Goal: Task Accomplishment & Management: Complete application form

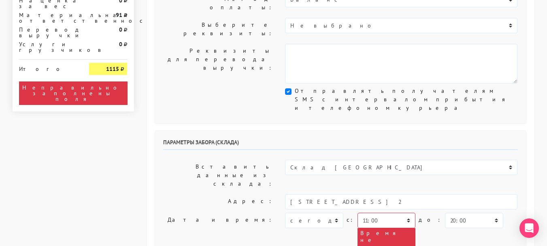
scroll to position [243, 0]
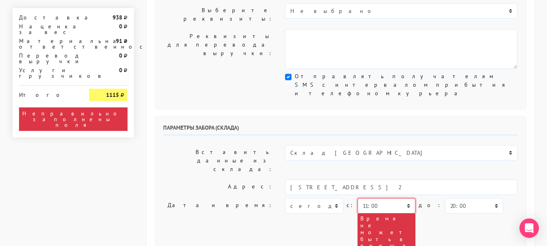
click at [384, 198] on select "00:00 00:30 01:00 01:30 02:00 02:30 03:00 03:30 04:00 04:30 05:00 05:30 06:00 0…" at bounding box center [387, 205] width 58 height 15
select select "13:30"
click at [358, 198] on select "00:00 00:30 01:00 01:30 02:00 02:30 03:00 03:30 04:00 04:30 05:00 05:30 06:00 0…" at bounding box center [387, 205] width 58 height 15
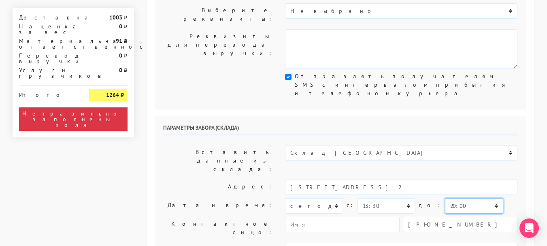
click at [472, 198] on select "00:00 00:30 01:00 01:30 02:00 02:30 03:00 03:30 04:00 04:30 05:00 05:30 06:00 0…" at bounding box center [474, 205] width 58 height 15
select select "14:30"
click at [445, 198] on select "00:00 00:30 01:00 01:30 02:00 02:30 03:00 03:30 04:00 04:30 05:00 05:30 06:00 0…" at bounding box center [474, 205] width 58 height 15
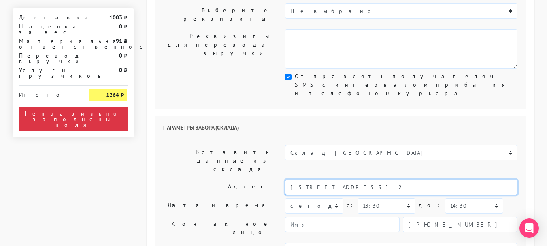
click at [380, 179] on input "[STREET_ADDRESS] 2" at bounding box center [401, 186] width 233 height 15
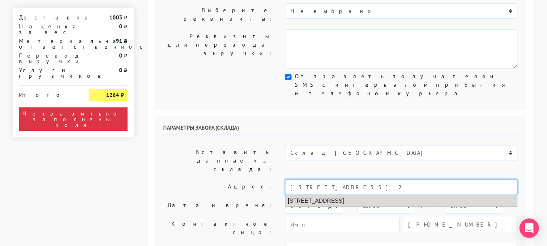
click at [381, 195] on li "[STREET_ADDRESS]" at bounding box center [402, 200] width 232 height 11
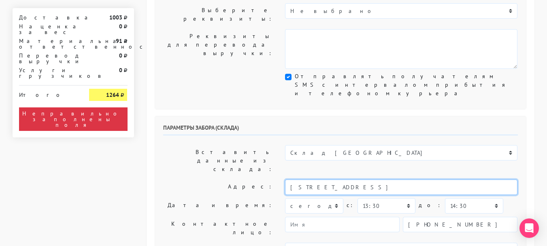
type input "[STREET_ADDRESS]"
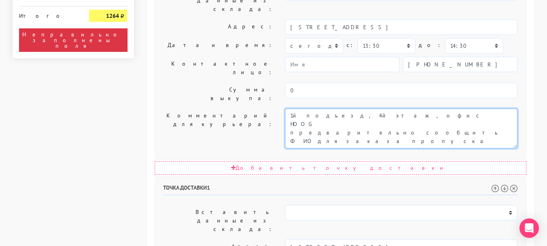
scroll to position [405, 0]
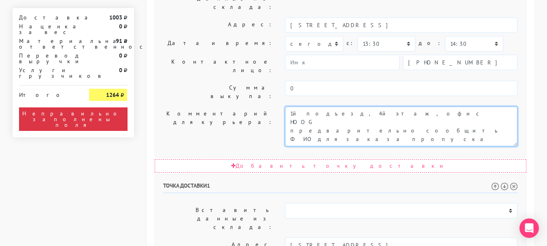
type textarea "1й подъезд, 4й этаж, офис HOOG предварительно сообщить ФИО для заказа пропуска"
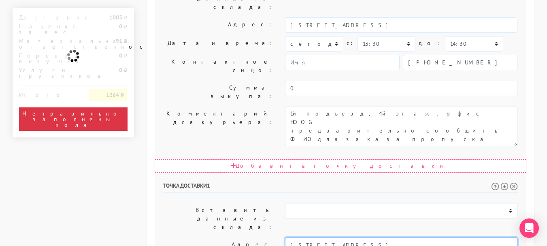
click at [378, 237] on input "Москва, Сивашская 6к2, кв 4" at bounding box center [401, 244] width 233 height 15
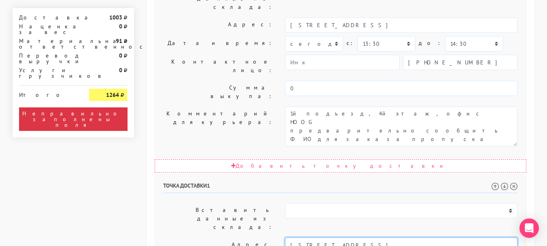
drag, startPoint x: 376, startPoint y: 120, endPoint x: 350, endPoint y: 128, distance: 26.8
click at [350, 237] on input "Москва, Сивашская 6к2, кв 4" at bounding box center [401, 244] width 233 height 15
click at [340, 237] on input "Москва, Сивашская 6к2" at bounding box center [401, 244] width 233 height 15
type input "Москва, Сивашская улица, 6 к2"
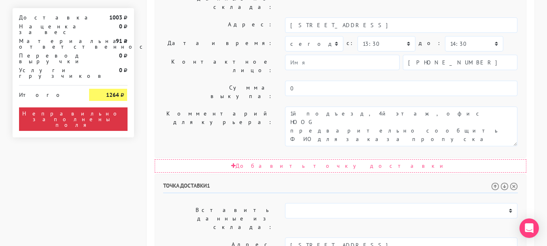
paste textarea "кв 4"
type textarea "Предварительно звонить. кв 4"
select select "13:30"
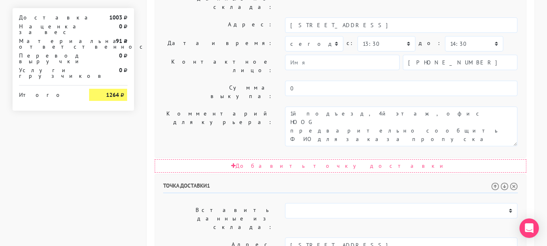
select select "16:30"
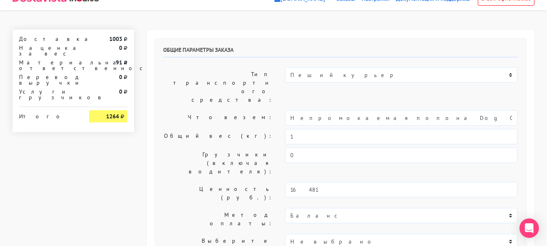
scroll to position [0, 0]
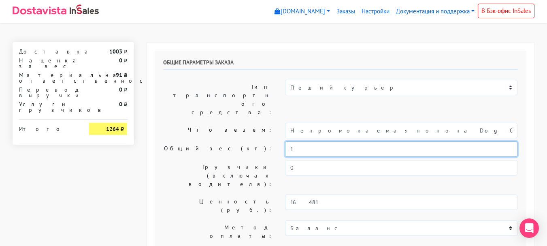
click at [305, 141] on input "1" at bounding box center [401, 148] width 233 height 15
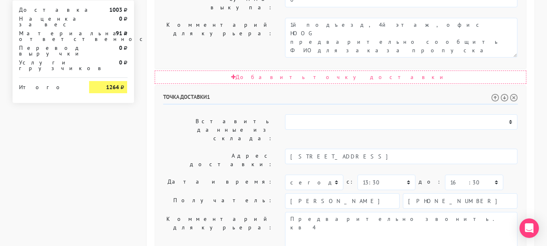
scroll to position [502, 0]
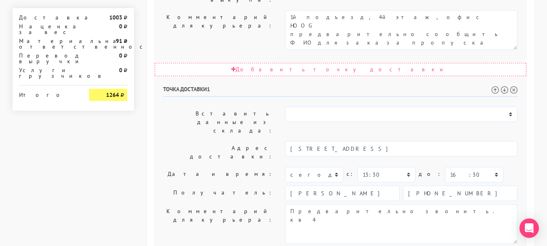
type input "0,8"
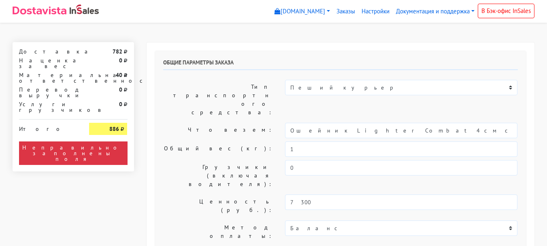
select select "11:00"
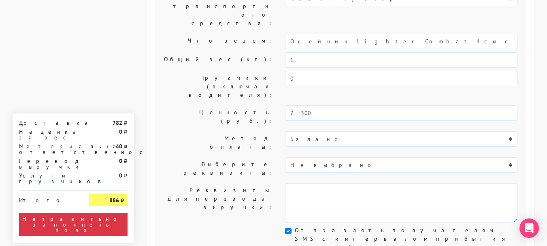
scroll to position [81, 0]
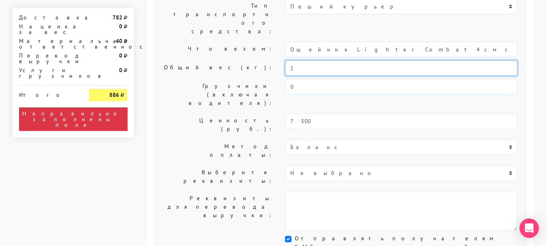
click at [313, 60] on input "1" at bounding box center [401, 67] width 233 height 15
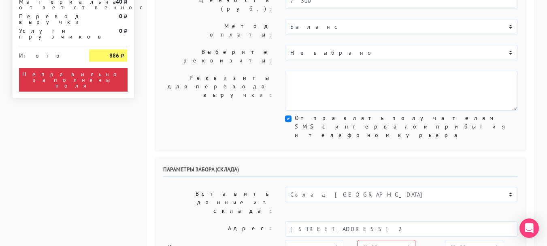
scroll to position [284, 0]
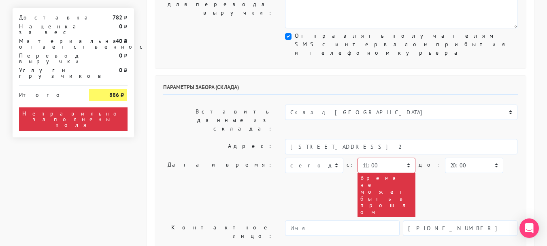
type input "0,8"
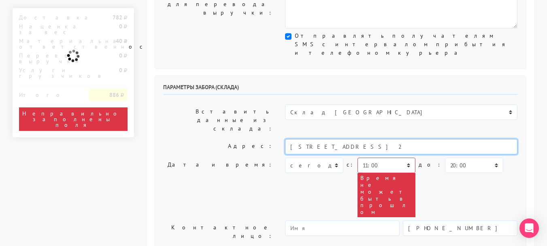
click at [365, 139] on input "[STREET_ADDRESS] 2" at bounding box center [401, 146] width 233 height 15
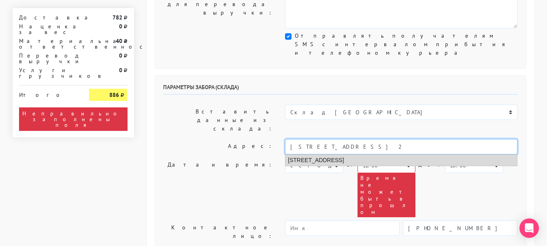
click at [373, 155] on li "[STREET_ADDRESS]" at bounding box center [402, 160] width 232 height 11
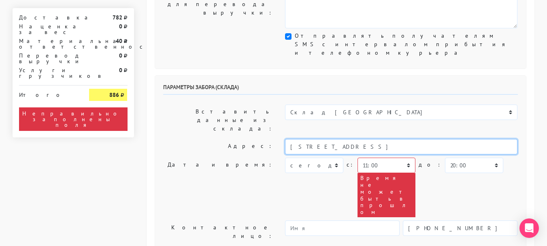
type input "[STREET_ADDRESS]"
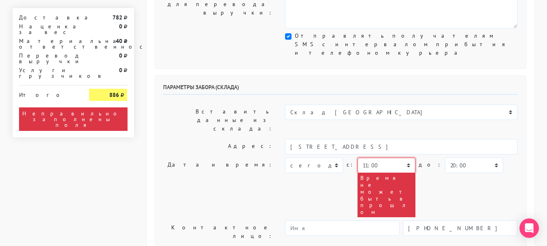
click at [385, 158] on select "00:00 00:30 01:00 01:30 02:00 02:30 03:00 03:30 04:00 04:30 05:00 05:30 06:00 0…" at bounding box center [387, 165] width 58 height 15
select select "14:00"
click at [358, 158] on select "00:00 00:30 01:00 01:30 02:00 02:30 03:00 03:30 04:00 04:30 05:00 05:30 06:00 0…" at bounding box center [387, 165] width 58 height 15
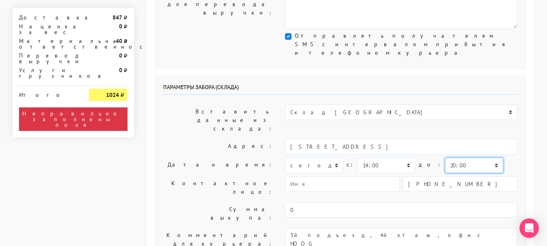
click at [458, 158] on select "00:00 00:30 01:00 01:30 02:00 02:30 03:00 03:30 04:00 04:30 05:00 05:30 06:00 0…" at bounding box center [474, 165] width 58 height 15
select select "15:00"
click at [445, 158] on select "00:00 00:30 01:00 01:30 02:00 02:30 03:00 03:30 04:00 04:30 05:00 05:30 06:00 0…" at bounding box center [474, 165] width 58 height 15
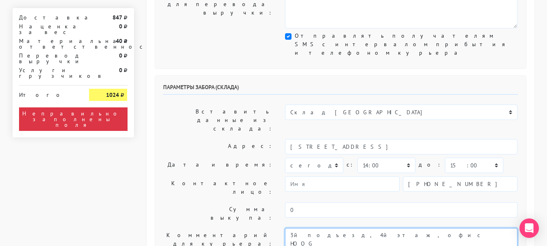
click at [295, 228] on textarea "3й подъезд, 4й этаж, офис HOOG предварительно сообщить ФИО для заказа пропуска" at bounding box center [401, 248] width 233 height 40
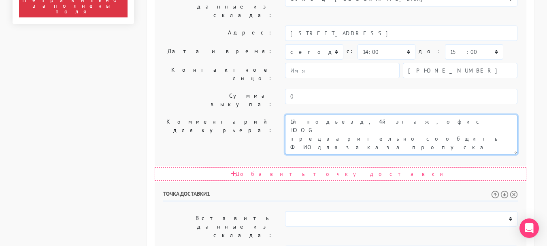
scroll to position [405, 0]
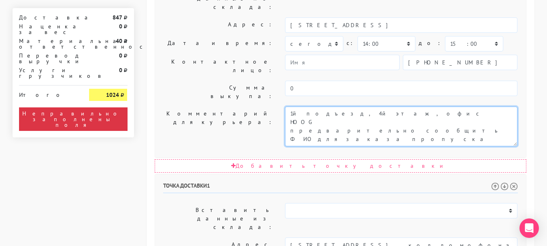
type textarea "1й подъезд, 4й этаж, офис HOOG предварительно сообщить ФИО для заказа пропуска"
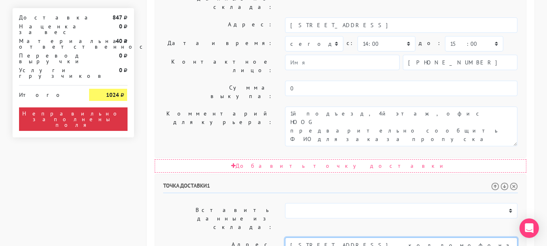
drag, startPoint x: 459, startPoint y: 124, endPoint x: 354, endPoint y: 121, distance: 105.0
click at [354, 237] on input "[STREET_ADDRESS], код домофона 76" at bounding box center [401, 244] width 233 height 15
type input "[STREET_ADDRESS]"
paste textarea "76, подьезд 1, этаж 21, код домофона 76"
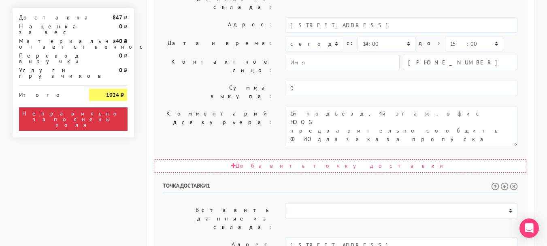
scroll to position [446, 0]
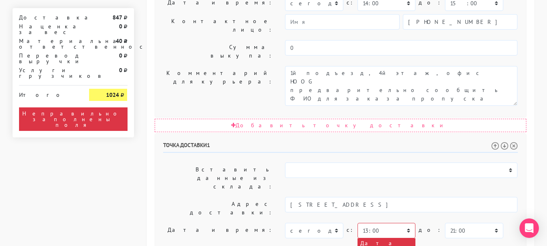
type textarea "76, подьезд 1, этаж 21, код домофона 76"
click at [367, 223] on select "00:00 00:30 01:00 01:30 02:00 02:30 03:00 03:30 04:00 04:30 05:00 05:30 06:00 0…" at bounding box center [387, 230] width 58 height 15
select select "14:00"
click at [358, 223] on select "00:00 00:30 01:00 01:30 02:00 02:30 03:00 03:30 04:00 04:30 05:00 05:30 06:00 0…" at bounding box center [387, 230] width 58 height 15
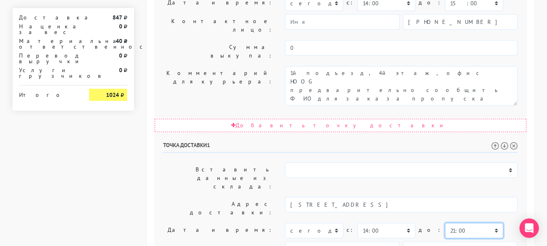
click at [463, 223] on select "00:00 00:30 01:00 01:30 02:00 02:30 03:00 03:30 04:00 04:30 05:00 05:30 06:00 0…" at bounding box center [474, 230] width 58 height 15
select select "16:00"
click at [445, 223] on select "00:00 00:30 01:00 01:30 02:00 02:30 03:00 03:30 04:00 04:30 05:00 05:30 06:00 0…" at bounding box center [474, 230] width 58 height 15
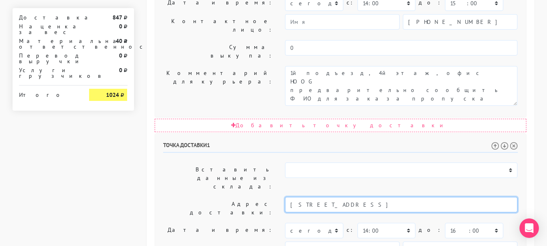
click at [370, 197] on input "[STREET_ADDRESS]" at bounding box center [401, 204] width 233 height 15
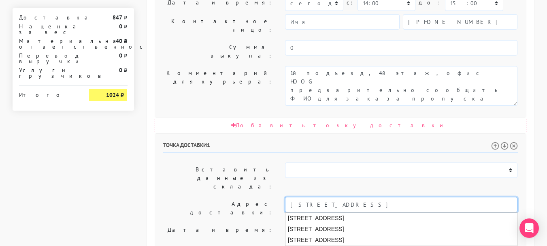
type input "[STREET_ADDRESS]"
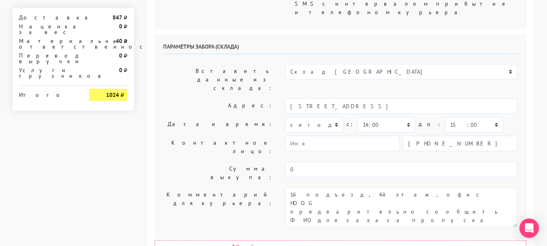
scroll to position [405, 0]
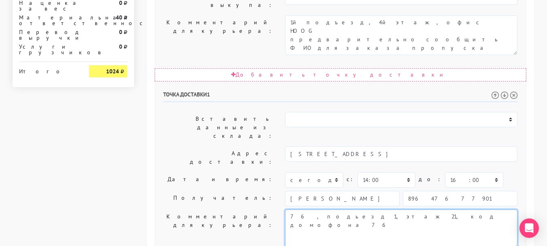
scroll to position [502, 0]
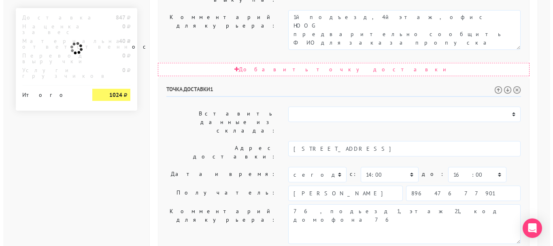
scroll to position [0, 0]
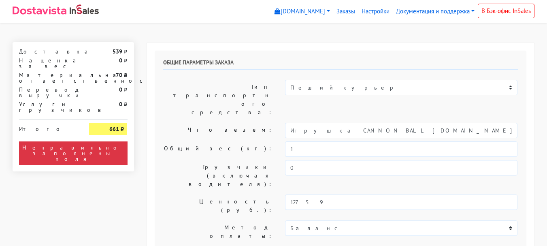
select select "11:00"
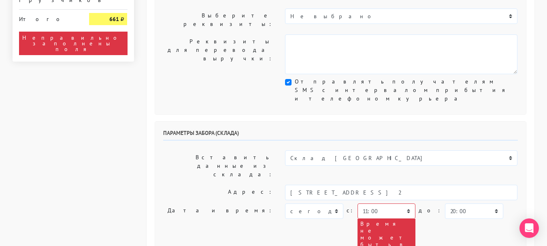
scroll to position [243, 0]
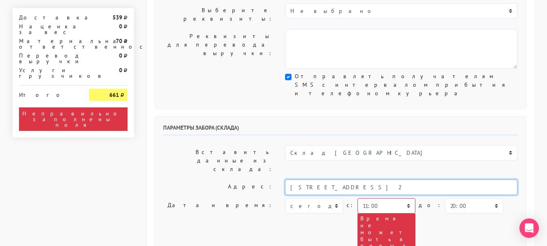
click at [388, 179] on input "[STREET_ADDRESS] 2" at bounding box center [401, 186] width 233 height 15
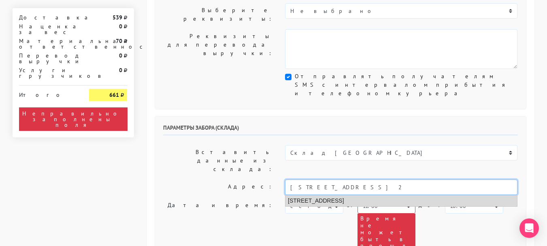
click at [386, 195] on li "[STREET_ADDRESS]" at bounding box center [402, 200] width 232 height 11
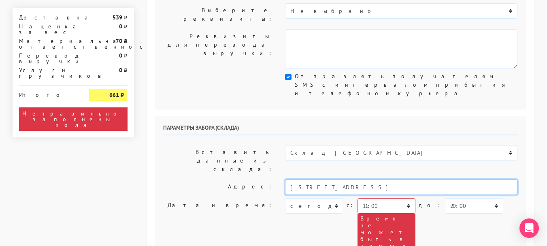
type input "[STREET_ADDRESS]"
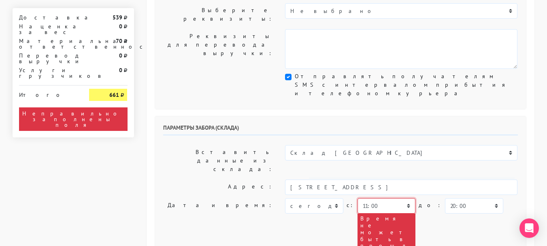
click at [386, 198] on select "00:00 00:30 01:00 01:30 02:00 02:30 03:00 03:30 04:00 04:30 05:00 05:30 06:00 0…" at bounding box center [387, 205] width 58 height 15
select select "14:00"
click at [358, 198] on select "00:00 00:30 01:00 01:30 02:00 02:30 03:00 03:30 04:00 04:30 05:00 05:30 06:00 0…" at bounding box center [387, 205] width 58 height 15
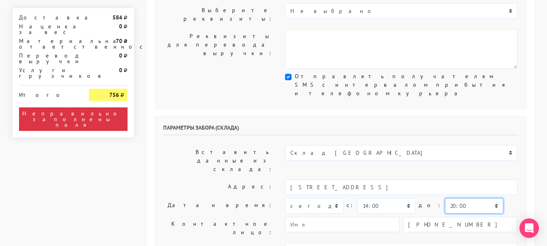
click at [450, 198] on select "00:00 00:30 01:00 01:30 02:00 02:30 03:00 03:30 04:00 04:30 05:00 05:30 06:00 0…" at bounding box center [474, 205] width 58 height 15
select select "15:00"
click at [445, 198] on select "00:00 00:30 01:00 01:30 02:00 02:30 03:00 03:30 04:00 04:30 05:00 05:30 06:00 0…" at bounding box center [474, 205] width 58 height 15
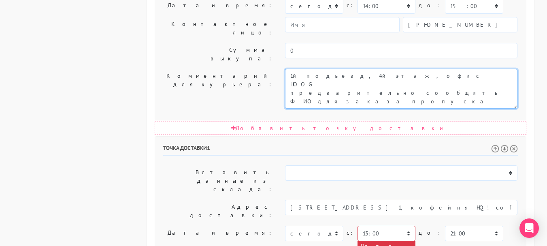
scroll to position [446, 0]
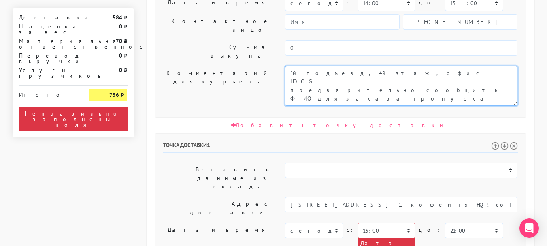
type textarea "1й подъезд, 4й этаж, офис HOOG предварительно сообщить ФИО для заказа пропуска"
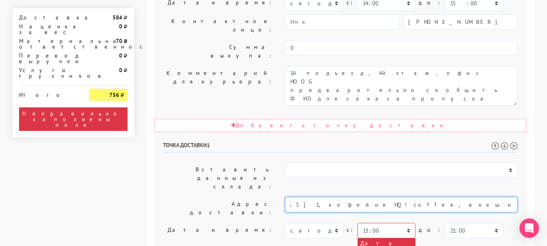
scroll to position [0, 113]
drag, startPoint x: 401, startPoint y: 80, endPoint x: 534, endPoint y: 79, distance: 132.5
click at [534, 79] on div "Общие параметры заказа Тип транспортного средства: Пеший курьер Легковой автомо…" at bounding box center [341, 71] width 388 height 948
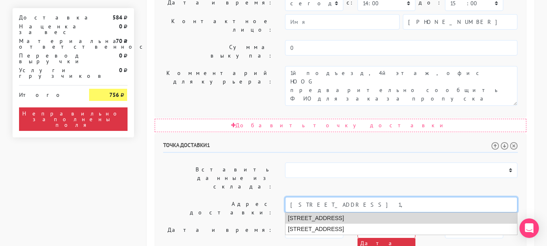
click at [344, 213] on li "Москва, 3-я Хорошёвская улица, 21 к1" at bounding box center [402, 218] width 232 height 11
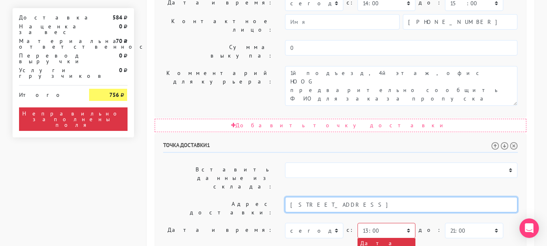
type input "Москва, 3-я Хорошёвская улица, 21 к1"
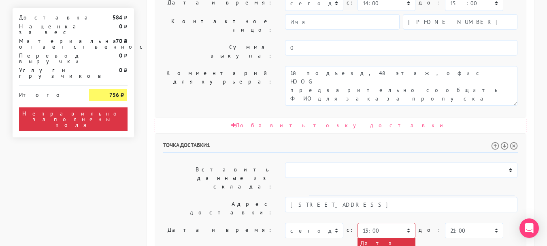
paste textarea "офейня HQ! coffee, внешний периметр ЖК, доставку примет сотрудник кофейни. Спас…"
type textarea "кофейня HQ! coffee, внешний периметр ЖК, доставку примет сотрудник кофейни. Спа…"
click at [395, 223] on select "00:00 00:30 01:00 01:30 02:00 02:30 03:00 03:30 04:00 04:30 05:00 05:30 06:00 0…" at bounding box center [387, 230] width 58 height 15
select select "14:00"
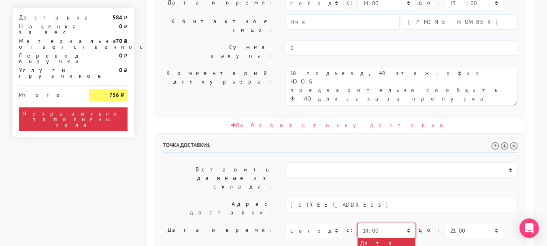
click at [358, 223] on select "00:00 00:30 01:00 01:30 02:00 02:30 03:00 03:30 04:00 04:30 05:00 05:30 06:00 0…" at bounding box center [387, 230] width 58 height 15
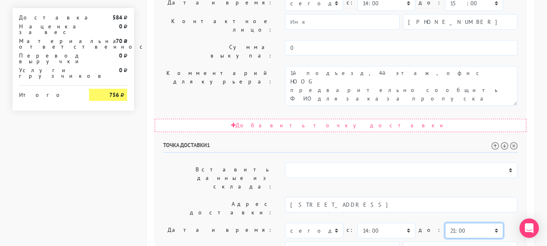
click at [449, 223] on select "00:00 00:30 01:00 01:30 02:00 02:30 03:00 03:30 04:00 04:30 05:00 05:30 06:00 0…" at bounding box center [474, 230] width 58 height 15
select select "16:00"
click at [445, 223] on select "00:00 00:30 01:00 01:30 02:00 02:30 03:00 03:30 04:00 04:30 05:00 05:30 06:00 0…" at bounding box center [474, 230] width 58 height 15
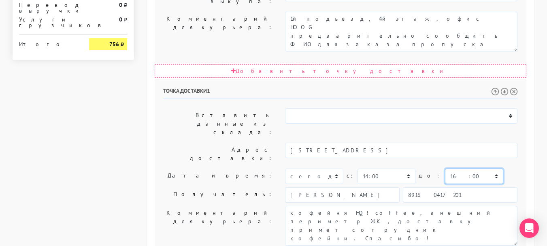
scroll to position [502, 0]
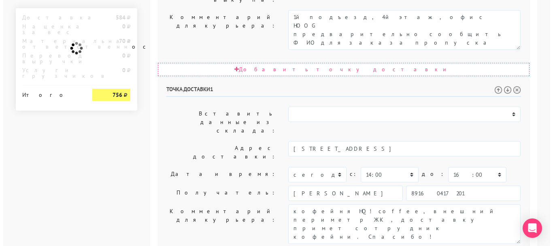
scroll to position [0, 0]
